Goal: Task Accomplishment & Management: Manage account settings

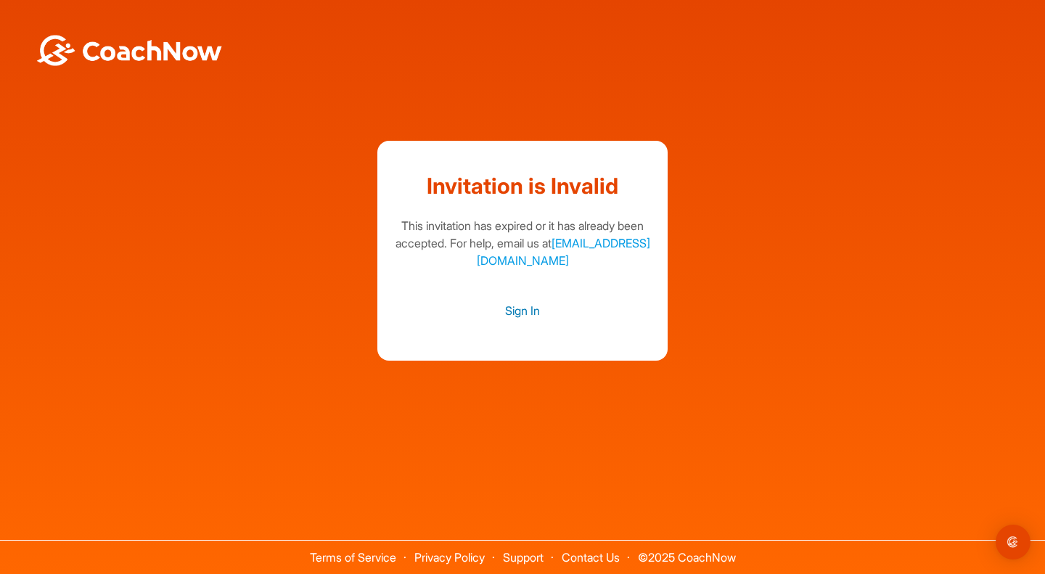
click at [527, 311] on link "Sign In" at bounding box center [522, 310] width 261 height 19
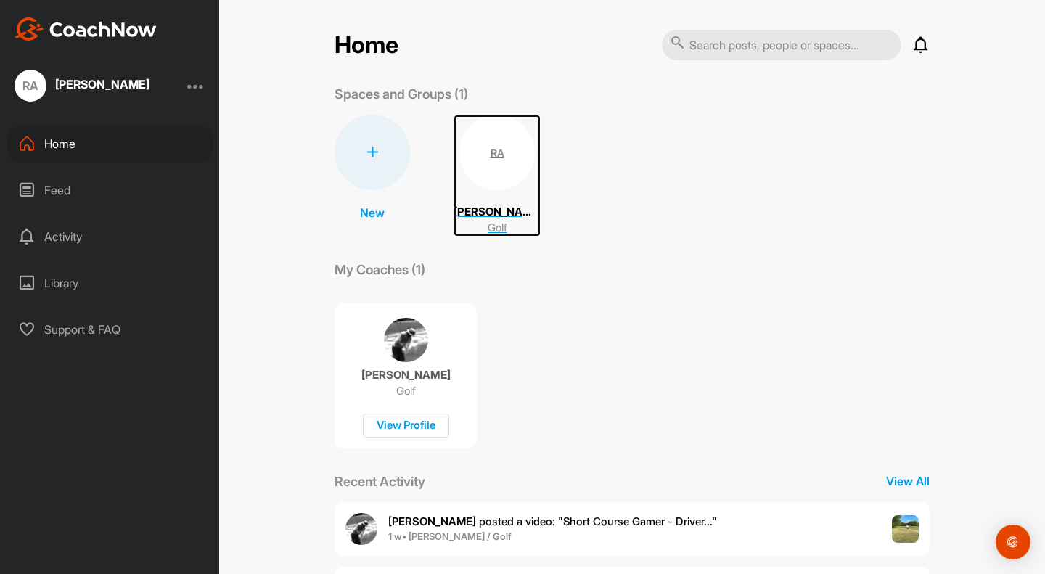
click at [502, 152] on div "RA" at bounding box center [496, 152] width 75 height 75
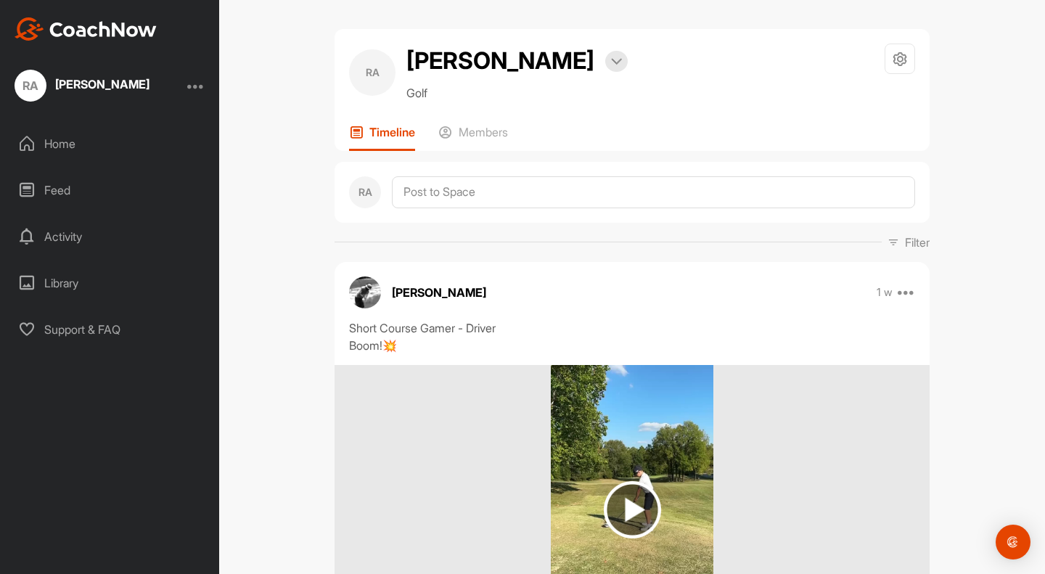
click at [196, 84] on div at bounding box center [195, 85] width 17 height 17
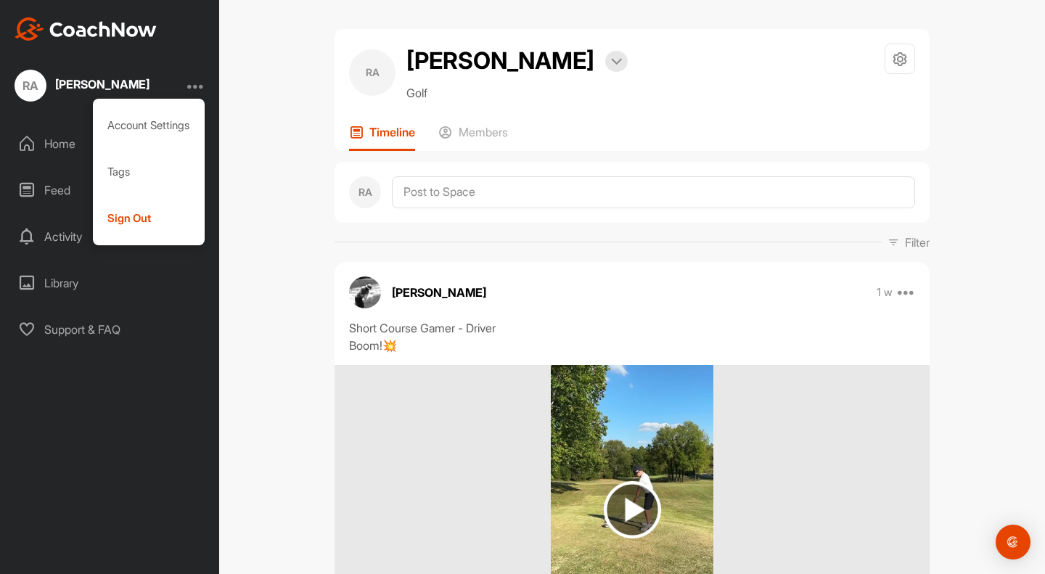
click at [142, 223] on div "Sign Out" at bounding box center [149, 218] width 112 height 46
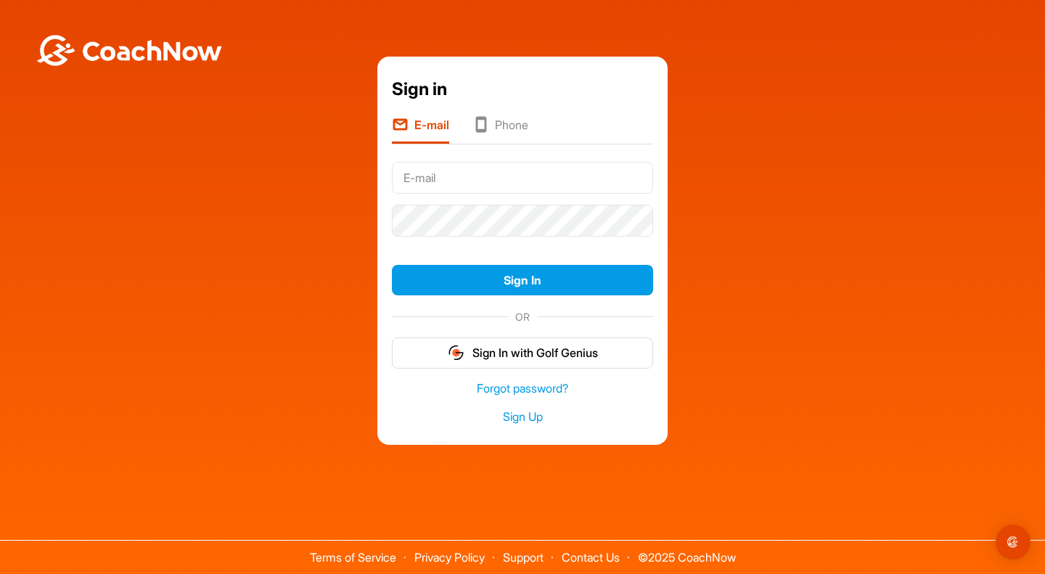
type input "[PERSON_NAME][EMAIL_ADDRESS][DOMAIN_NAME]"
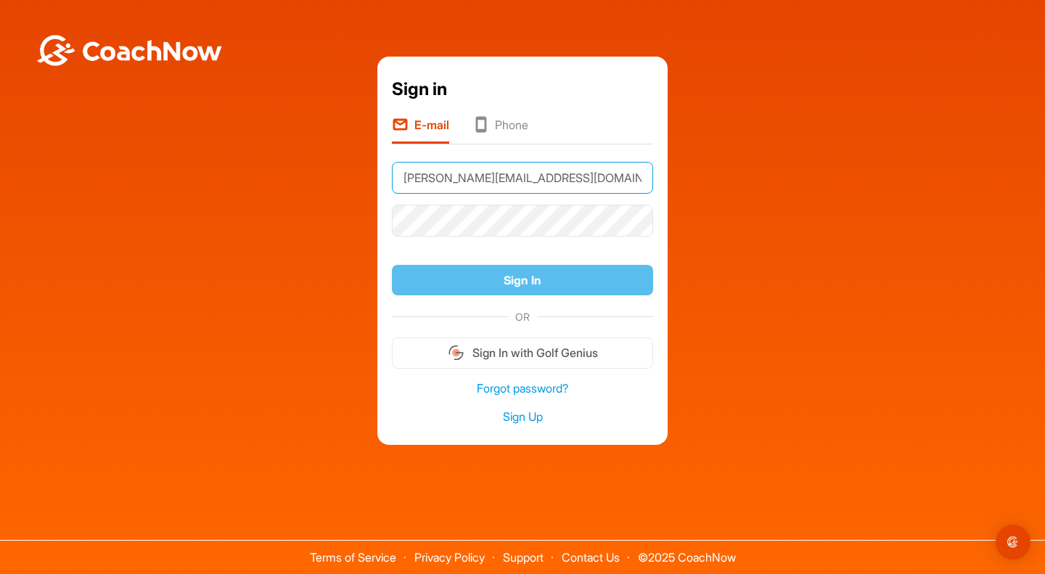
click at [564, 173] on input "[PERSON_NAME][EMAIL_ADDRESS][DOMAIN_NAME]" at bounding box center [522, 178] width 261 height 32
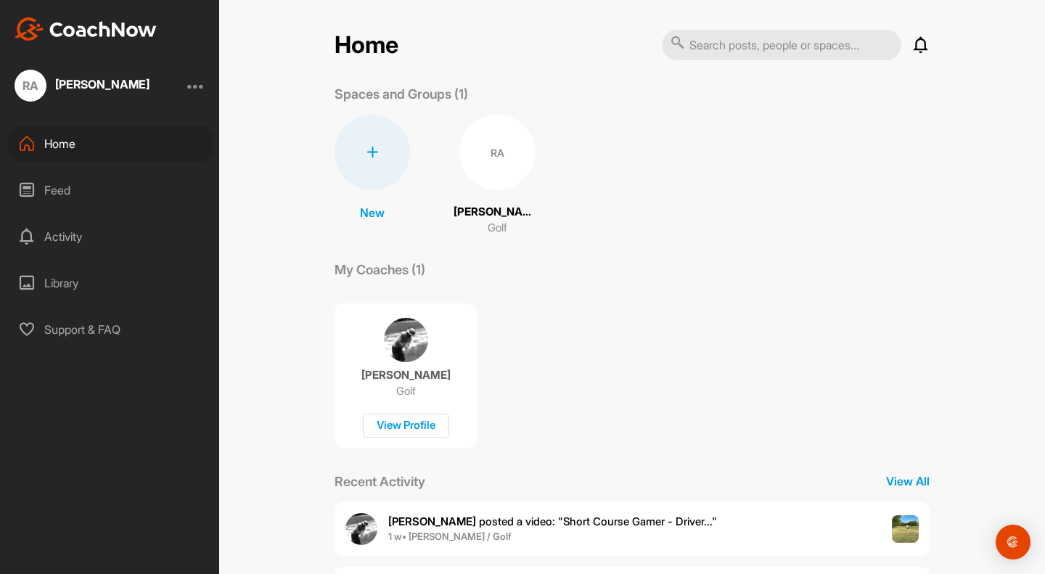
click at [202, 89] on div at bounding box center [195, 85] width 17 height 17
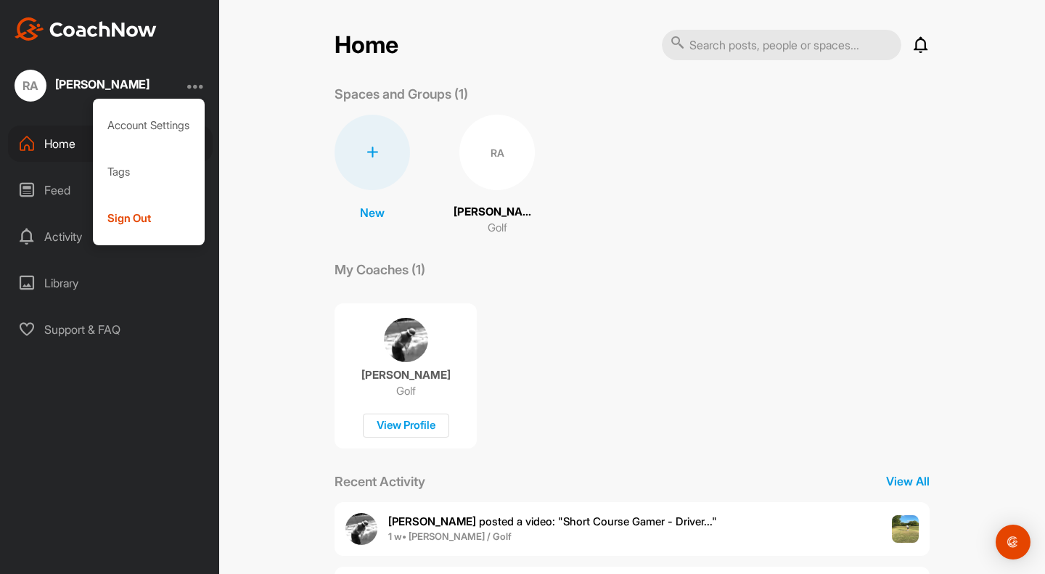
click at [133, 217] on div "Sign Out" at bounding box center [149, 218] width 112 height 46
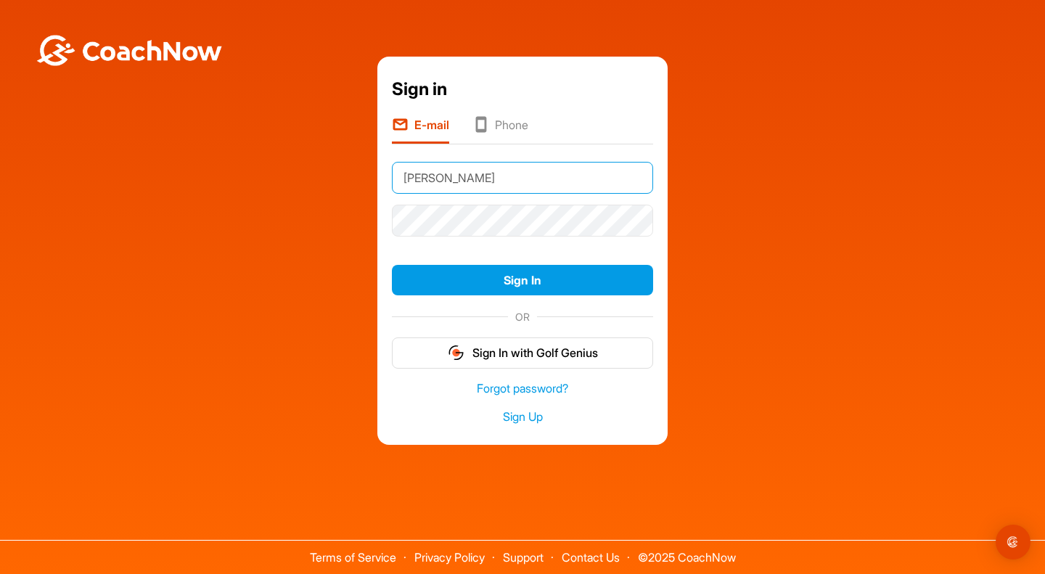
type input "ryan@planwithrfg.com"
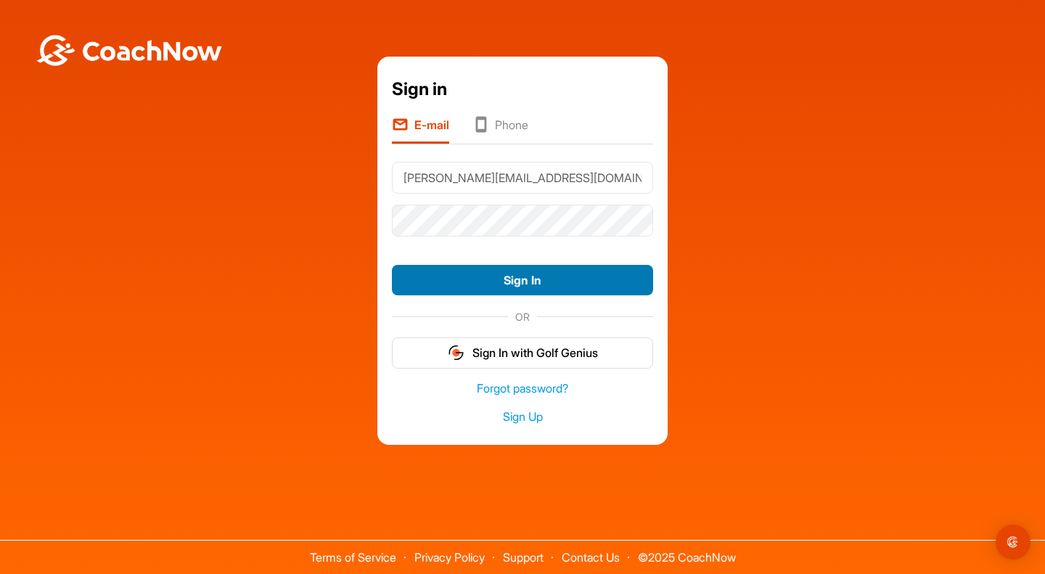
click at [528, 272] on button "Sign In" at bounding box center [522, 280] width 261 height 31
